Goal: Check status: Check status

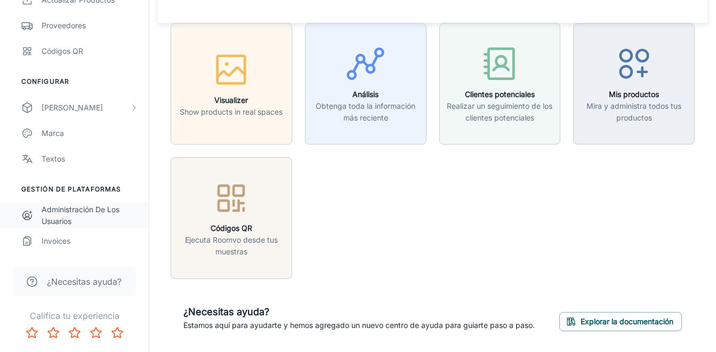
scroll to position [54, 0]
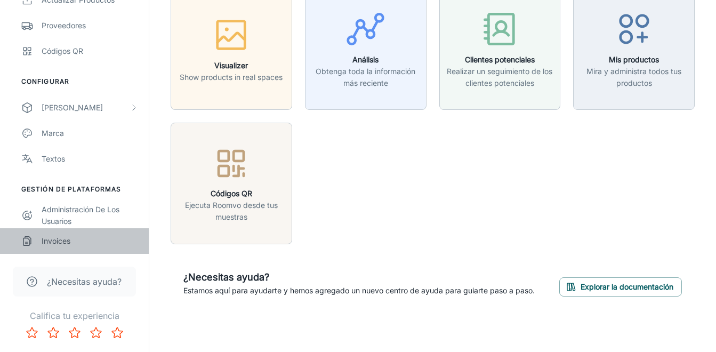
click at [55, 245] on div "Invoices" at bounding box center [90, 241] width 96 height 12
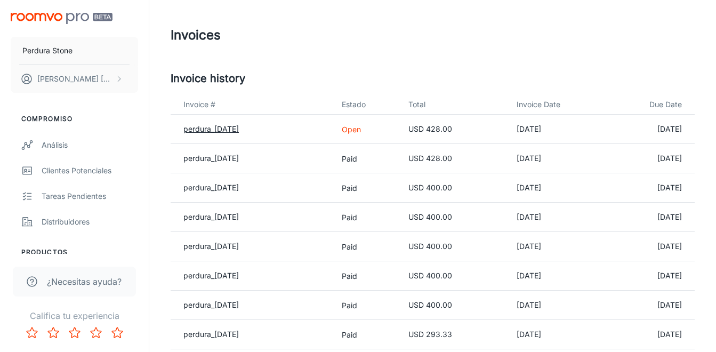
click at [239, 127] on link "perdura_2025-07-31" at bounding box center [210, 128] width 55 height 9
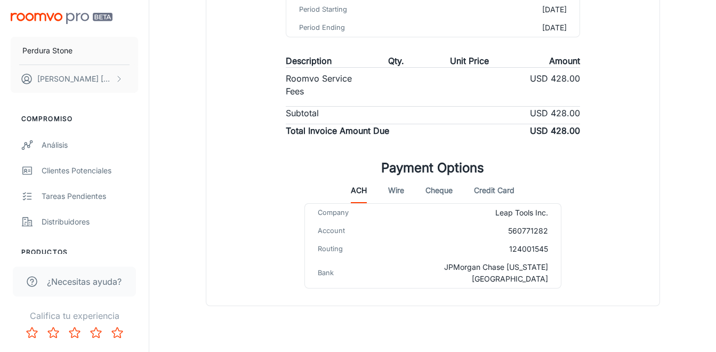
scroll to position [224, 0]
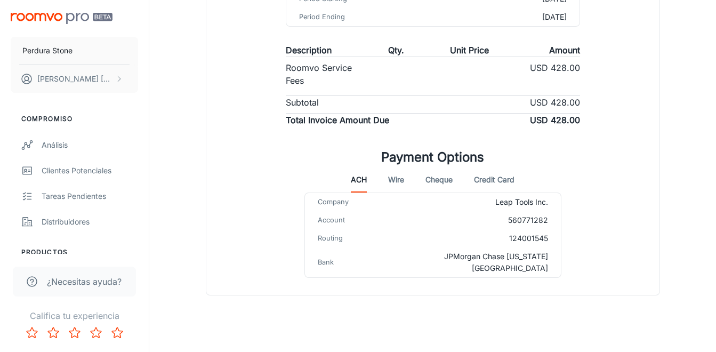
click at [500, 180] on button "Credit Card" at bounding box center [494, 180] width 41 height 26
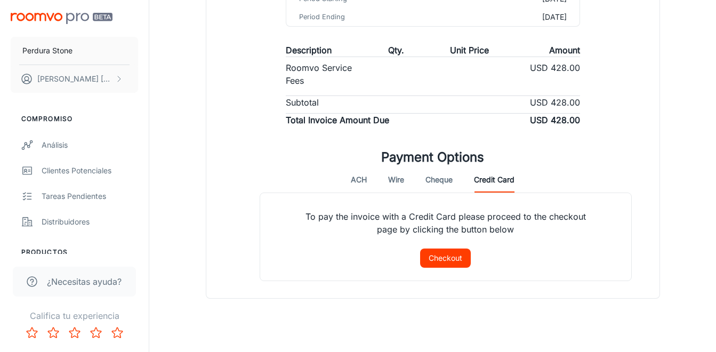
click at [444, 258] on button "Checkout" at bounding box center [445, 257] width 51 height 19
